Goal: Communication & Community: Participate in discussion

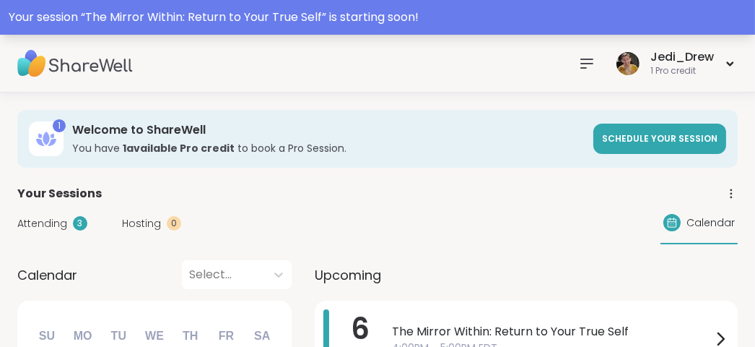
click at [385, 22] on div "Your session “ The Mirror Within: Return to Your True Self ” is starting soon!" at bounding box center [378, 17] width 738 height 17
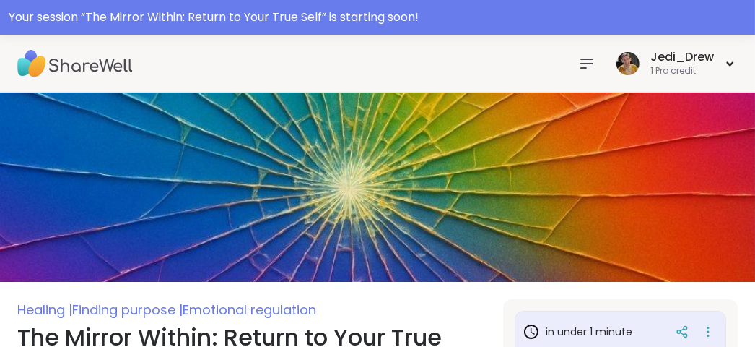
scroll to position [217, 0]
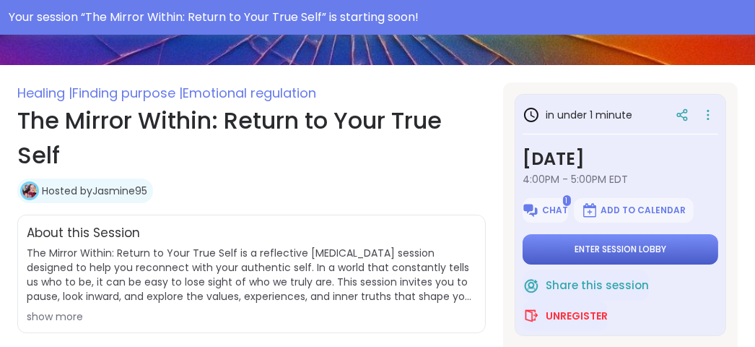
click at [636, 256] on button "Enter session lobby" at bounding box center [621, 249] width 196 height 30
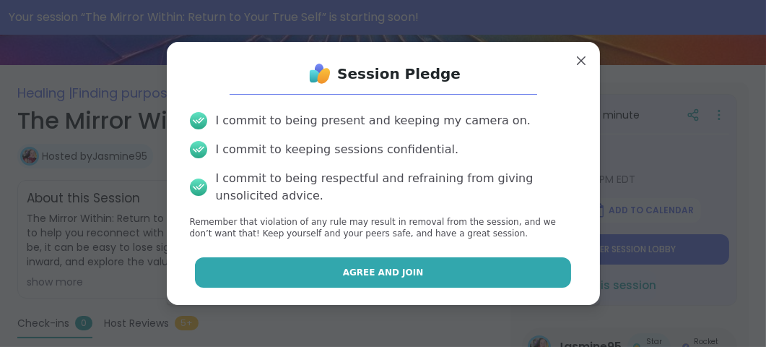
click at [498, 286] on button "Agree and Join" at bounding box center [383, 272] width 376 height 30
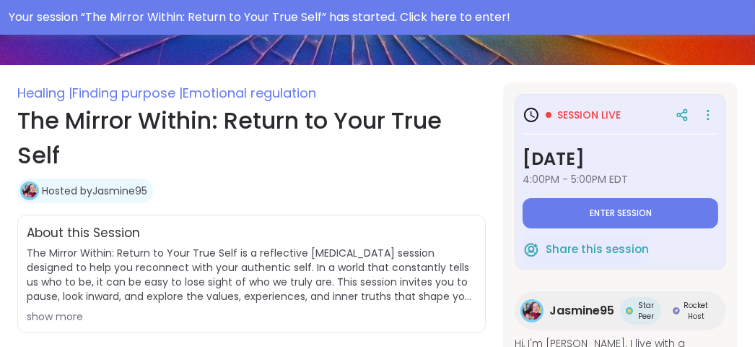
type textarea "*"
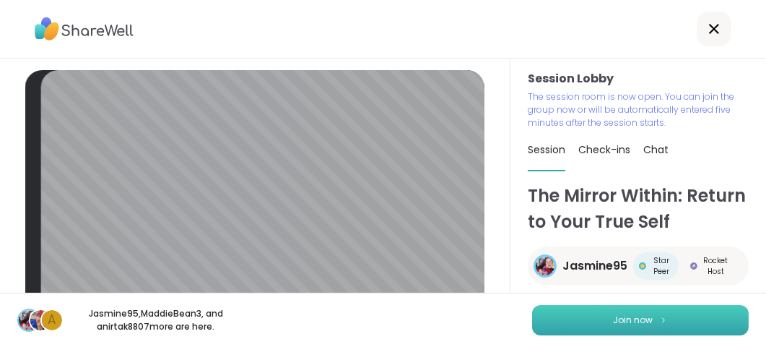
click at [586, 325] on button "Join now" at bounding box center [640, 320] width 217 height 30
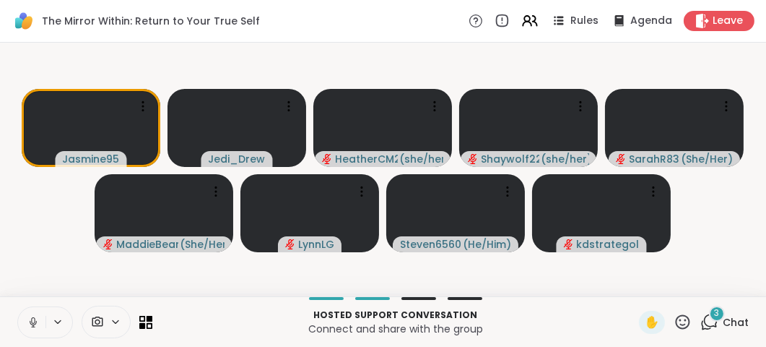
click at [27, 329] on icon at bounding box center [33, 322] width 13 height 13
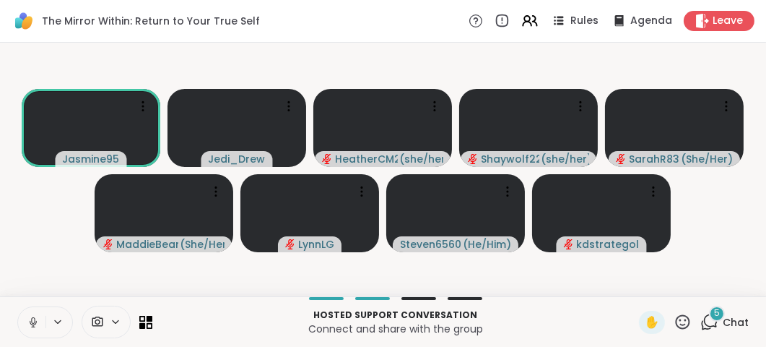
click at [27, 329] on icon at bounding box center [33, 322] width 13 height 13
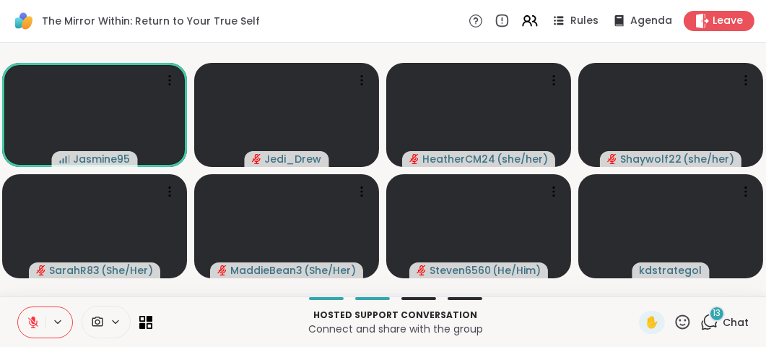
click at [674, 323] on icon at bounding box center [683, 322] width 18 height 18
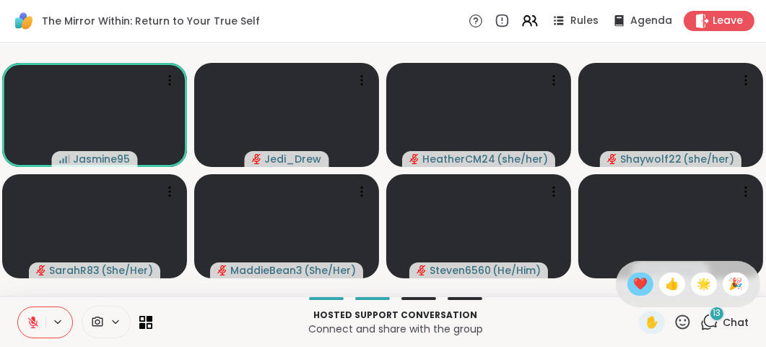
click at [633, 275] on span "❤️" at bounding box center [640, 283] width 14 height 17
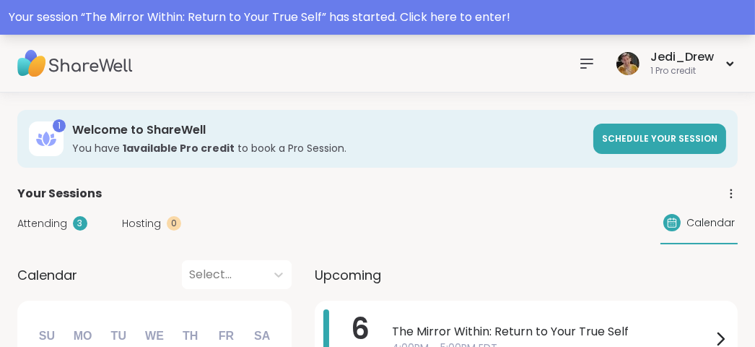
click at [531, 15] on div "Your session “ The Mirror Within: Return to Your True Self ” has started. Click…" at bounding box center [378, 17] width 738 height 17
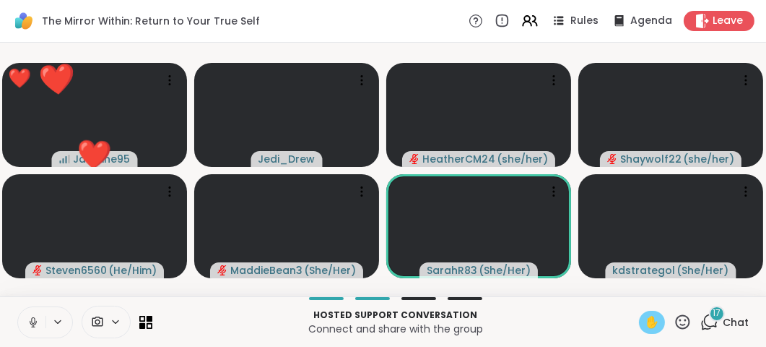
click at [651, 329] on div "✋" at bounding box center [652, 322] width 26 height 23
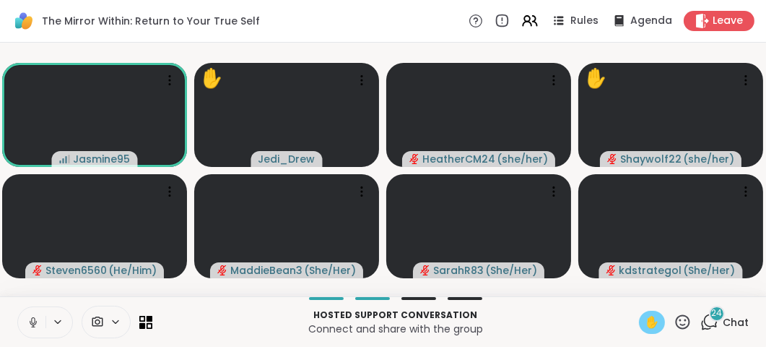
click at [639, 321] on div "✋" at bounding box center [652, 322] width 26 height 23
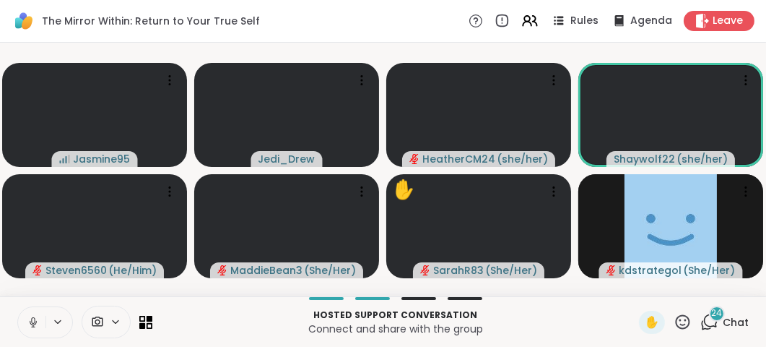
click at [25, 313] on button at bounding box center [31, 322] width 27 height 30
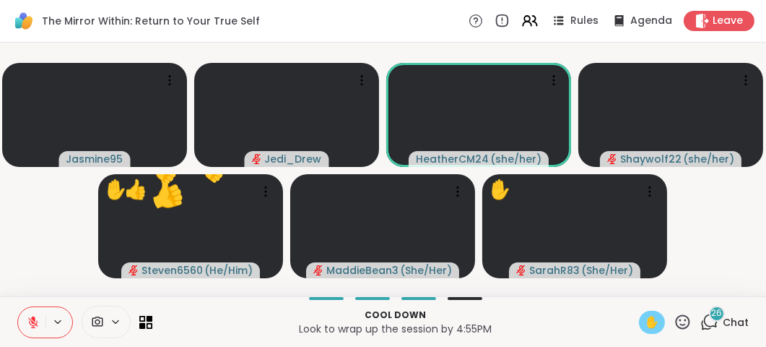
click at [645, 329] on span "✋" at bounding box center [652, 321] width 14 height 17
click at [27, 318] on icon at bounding box center [33, 322] width 13 height 13
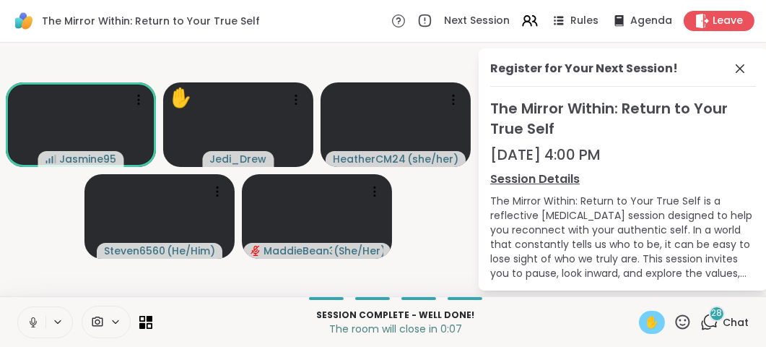
click at [645, 320] on span "✋" at bounding box center [652, 321] width 14 height 17
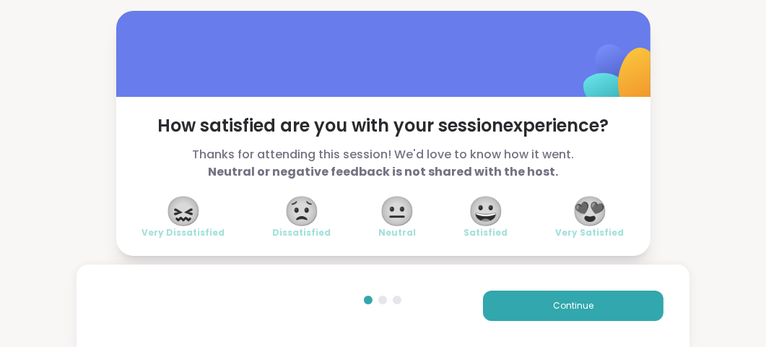
click at [612, 214] on div "😍 Very Satisfied" at bounding box center [590, 218] width 69 height 40
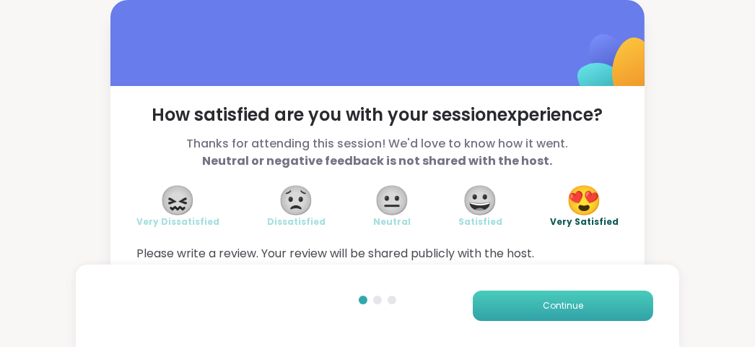
click at [609, 320] on button "Continue" at bounding box center [563, 305] width 181 height 30
